Goal: Task Accomplishment & Management: Complete application form

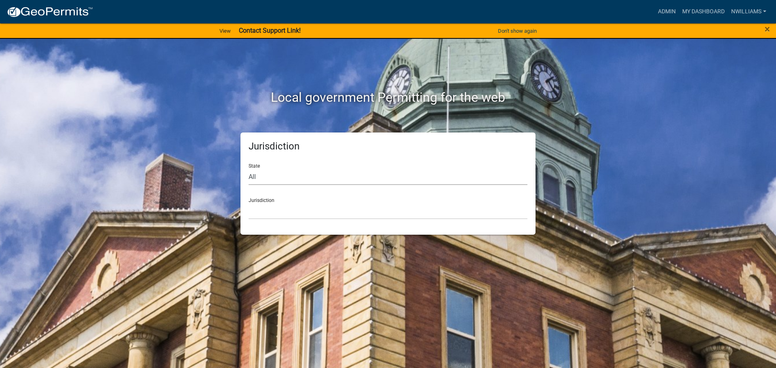
click at [259, 180] on select "All [US_STATE] [US_STATE] [US_STATE] [US_STATE] [US_STATE] [US_STATE] [US_STATE…" at bounding box center [388, 177] width 279 height 17
select select "[US_STATE]"
click at [249, 169] on select "All [US_STATE] [US_STATE] [US_STATE] [US_STATE] [US_STATE] [US_STATE] [US_STATE…" at bounding box center [388, 177] width 279 height 17
click at [283, 214] on select "[GEOGRAPHIC_DATA], [US_STATE] [GEOGRAPHIC_DATA], [US_STATE] [GEOGRAPHIC_DATA], …" at bounding box center [388, 211] width 279 height 17
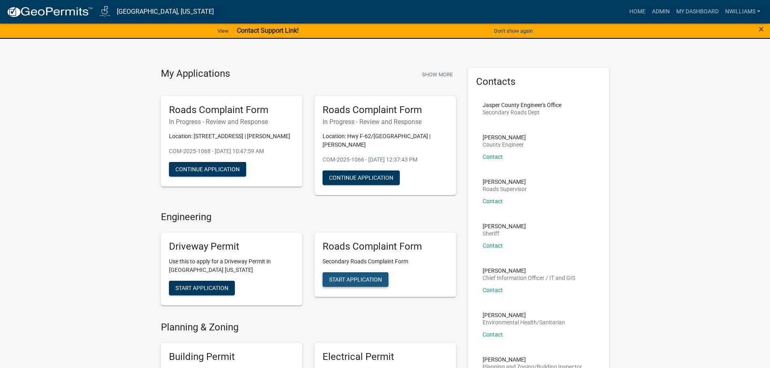
click at [352, 277] on span "Start Application" at bounding box center [355, 280] width 53 height 6
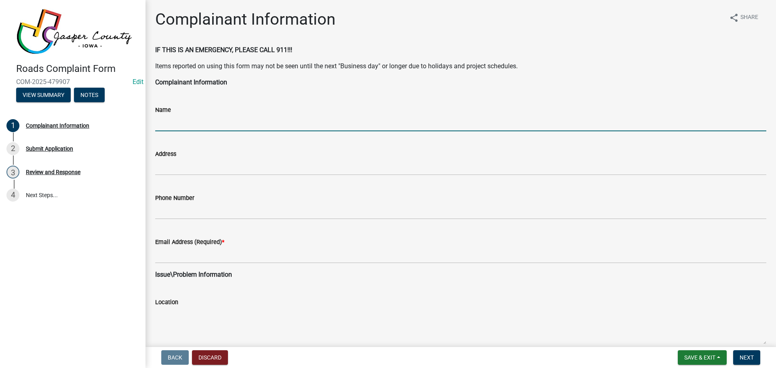
click at [193, 122] on input "Name" at bounding box center [460, 123] width 611 height 17
type input "[PERSON_NAME]"
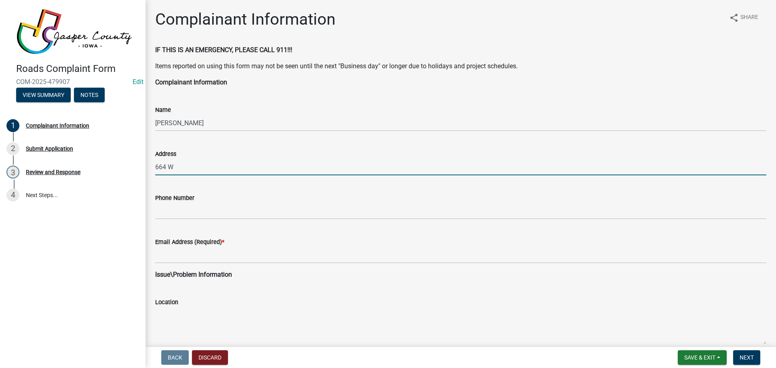
type input "[STREET_ADDRESS]"
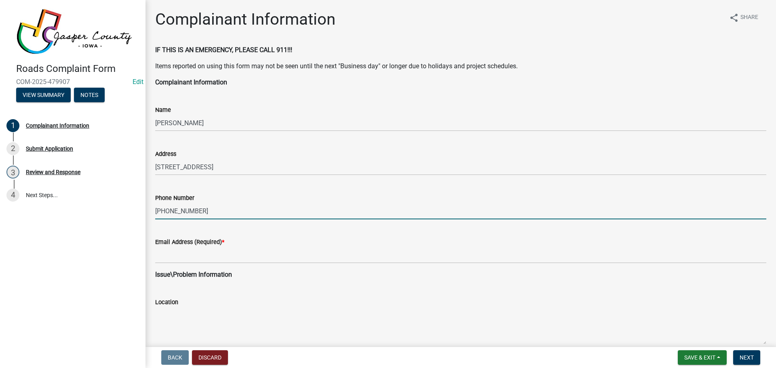
type input "[PHONE_NUMBER]"
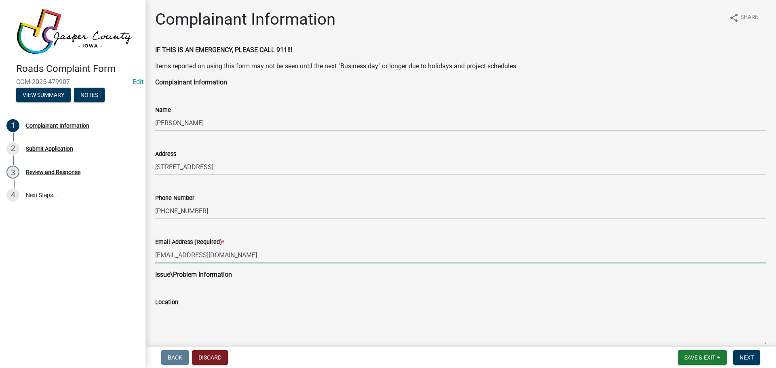
type input "[EMAIL_ADDRESS][DOMAIN_NAME]"
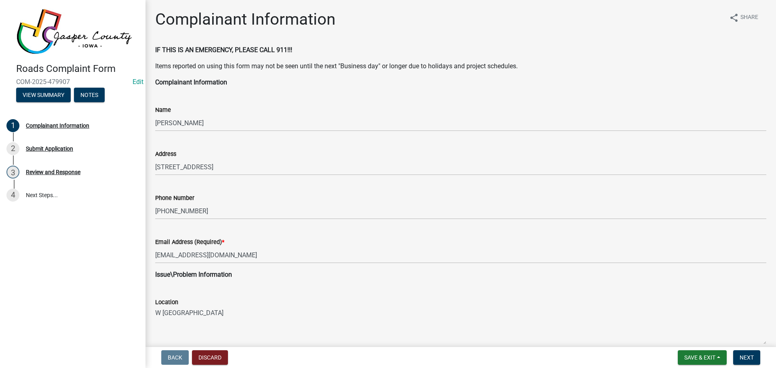
type textarea "W [GEOGRAPHIC_DATA]"
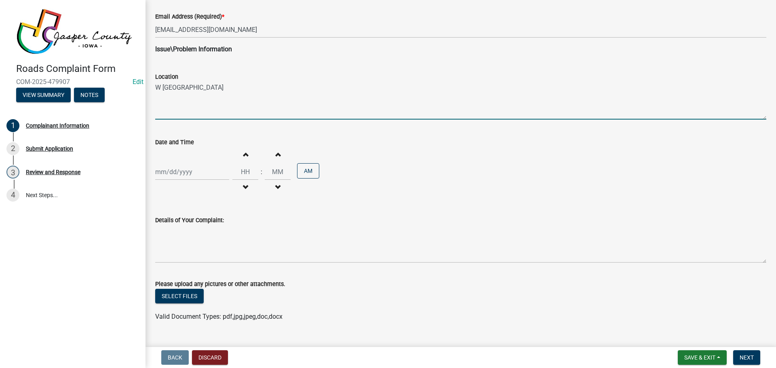
select select "9"
select select "2025"
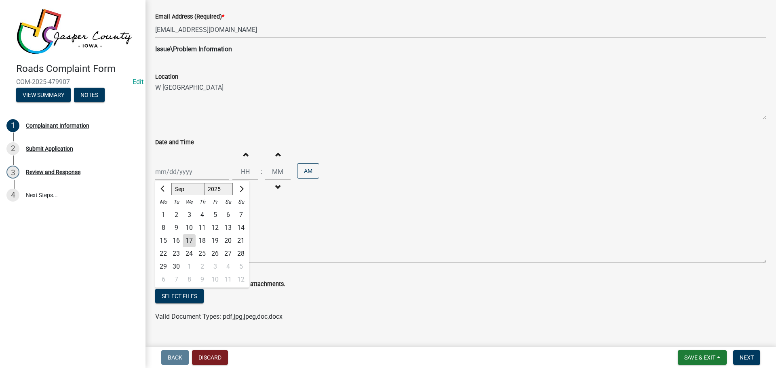
click at [188, 240] on div "17" at bounding box center [189, 240] width 13 height 13
type input "[DATE]"
drag, startPoint x: 246, startPoint y: 170, endPoint x: 401, endPoint y: 123, distance: 161.6
click at [246, 170] on input "Hours" at bounding box center [245, 172] width 26 height 17
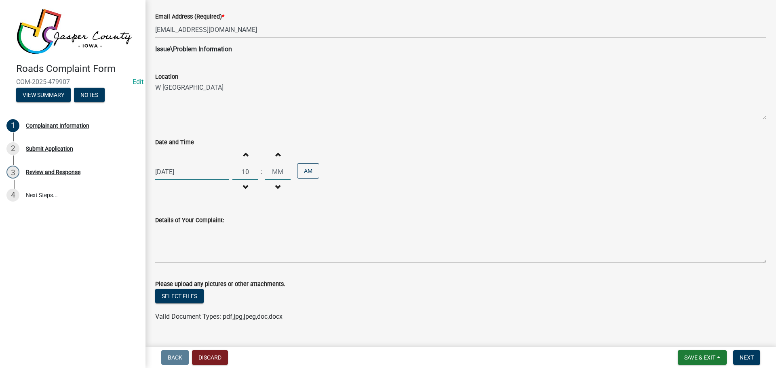
type input "10"
type input "35"
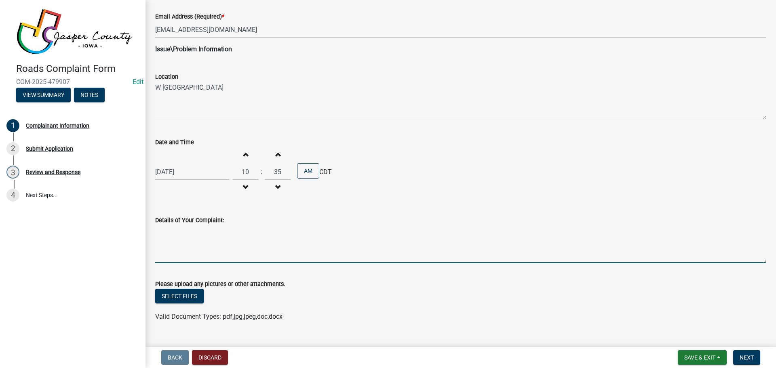
click at [228, 229] on textarea "Details of Your Complaint:" at bounding box center [460, 244] width 611 height 38
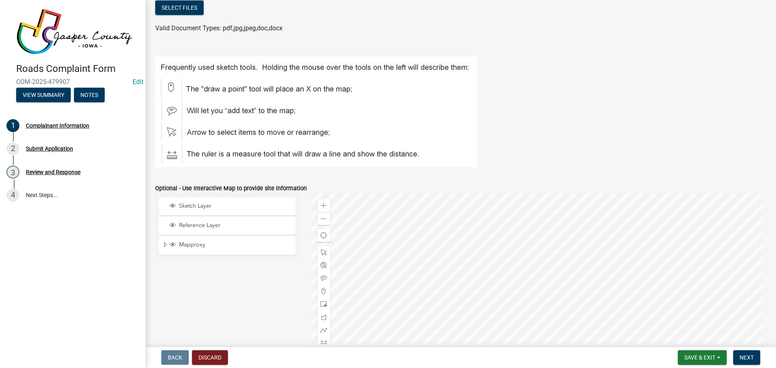
scroll to position [604, 0]
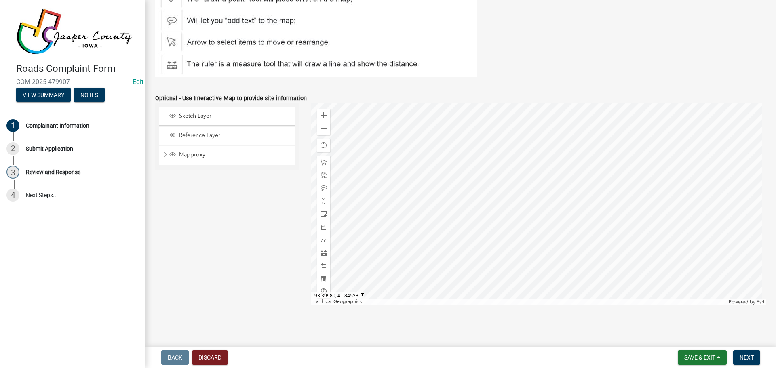
type textarea "W [GEOGRAPHIC_DATA], from [STREET_ADDRESS] to her property is nearly impossible…"
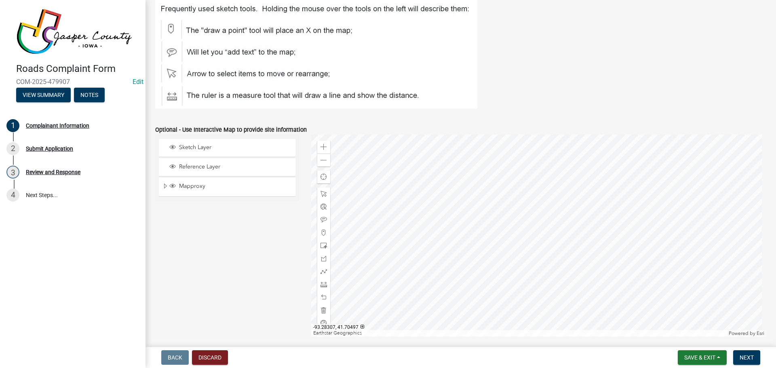
scroll to position [564, 0]
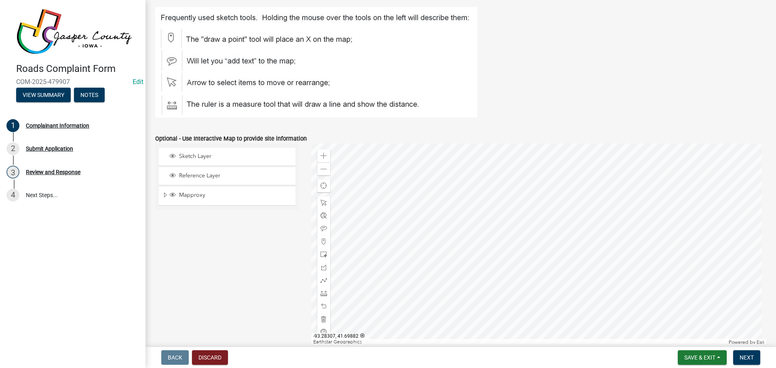
click at [465, 237] on div at bounding box center [539, 245] width 456 height 202
click at [321, 255] on span at bounding box center [324, 254] width 6 height 6
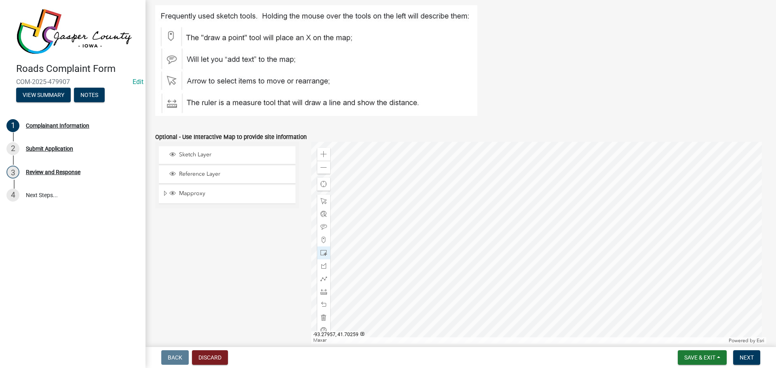
click at [484, 293] on div at bounding box center [539, 243] width 456 height 202
click at [743, 363] on button "Next" at bounding box center [746, 358] width 27 height 15
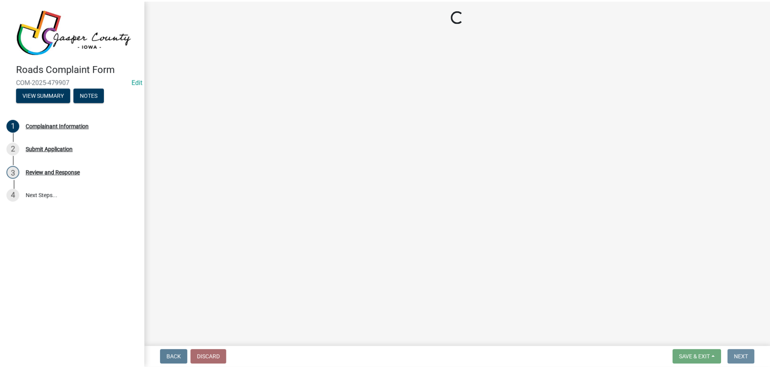
scroll to position [0, 0]
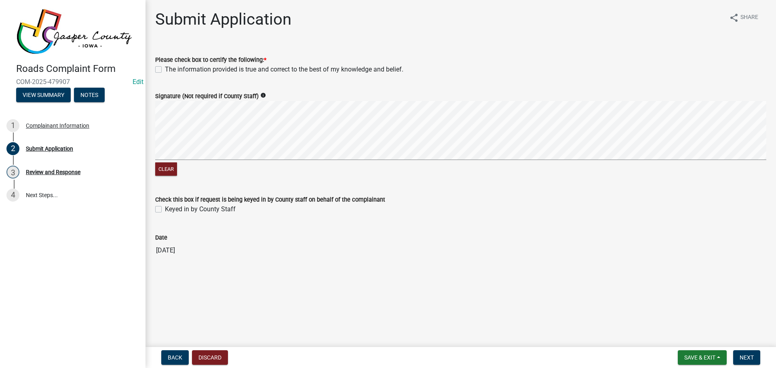
click at [165, 68] on label "The information provided is true and correct to the best of my knowledge and be…" at bounding box center [284, 70] width 239 height 10
click at [165, 68] on input "The information provided is true and correct to the best of my knowledge and be…" at bounding box center [167, 67] width 5 height 5
checkbox input "true"
click at [165, 210] on label "Keyed in by County Staff" at bounding box center [200, 210] width 71 height 10
click at [165, 210] on input "Keyed in by County Staff" at bounding box center [167, 207] width 5 height 5
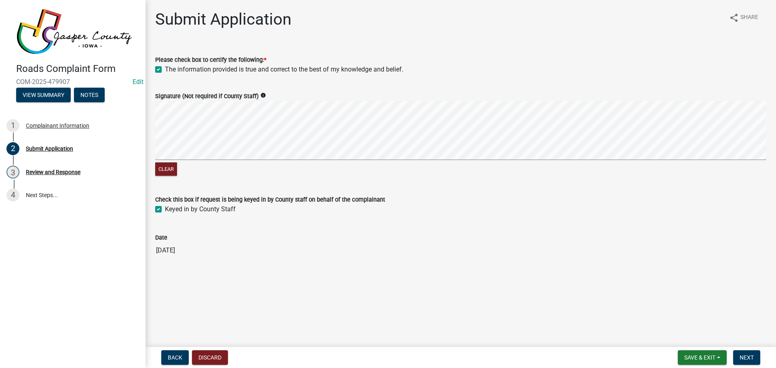
checkbox input "true"
click at [755, 357] on button "Next" at bounding box center [746, 358] width 27 height 15
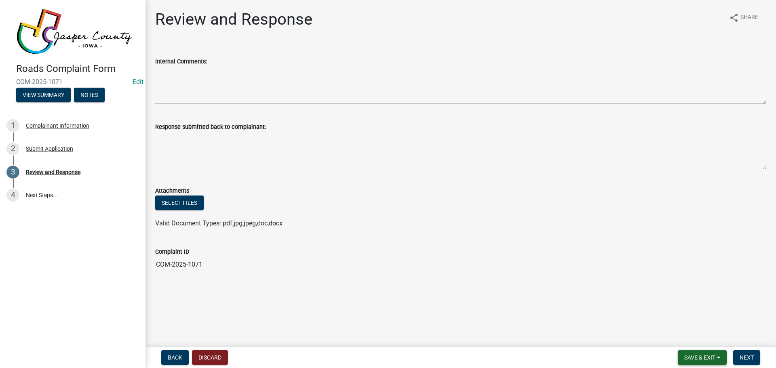
click at [693, 357] on span "Save & Exit" at bounding box center [699, 358] width 31 height 6
click at [677, 338] on button "Save & Exit" at bounding box center [694, 336] width 65 height 19
